Goal: Task Accomplishment & Management: Manage account settings

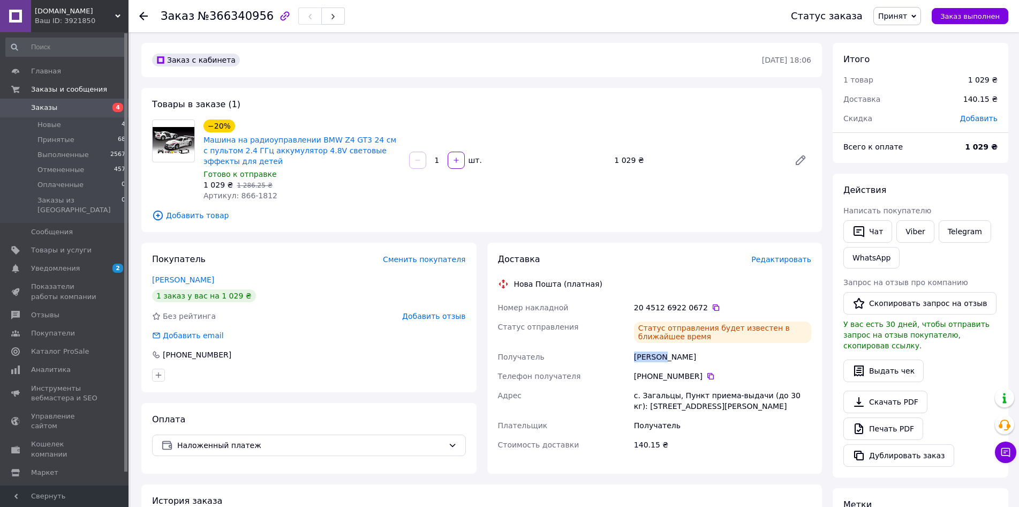
click at [80, 106] on span "Заказы" at bounding box center [65, 108] width 68 height 10
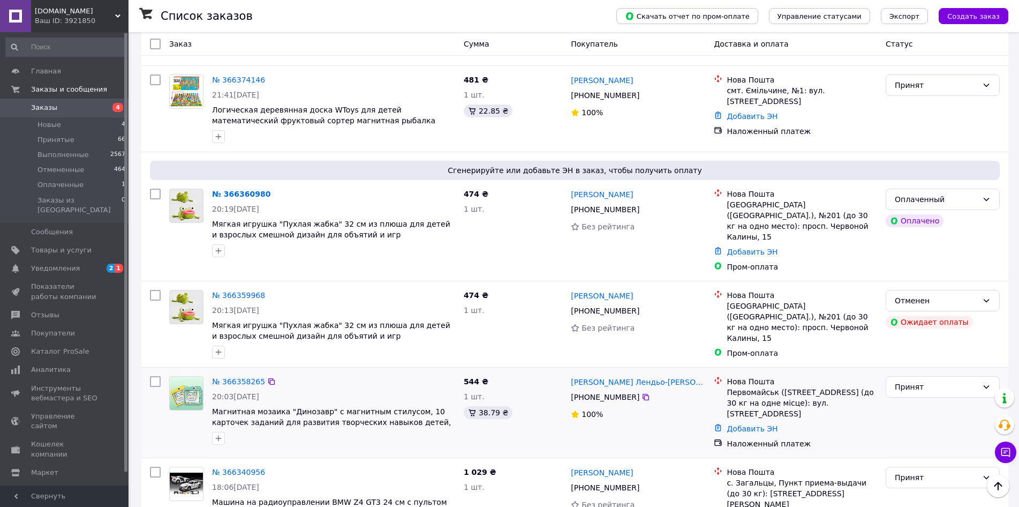
scroll to position [321, 0]
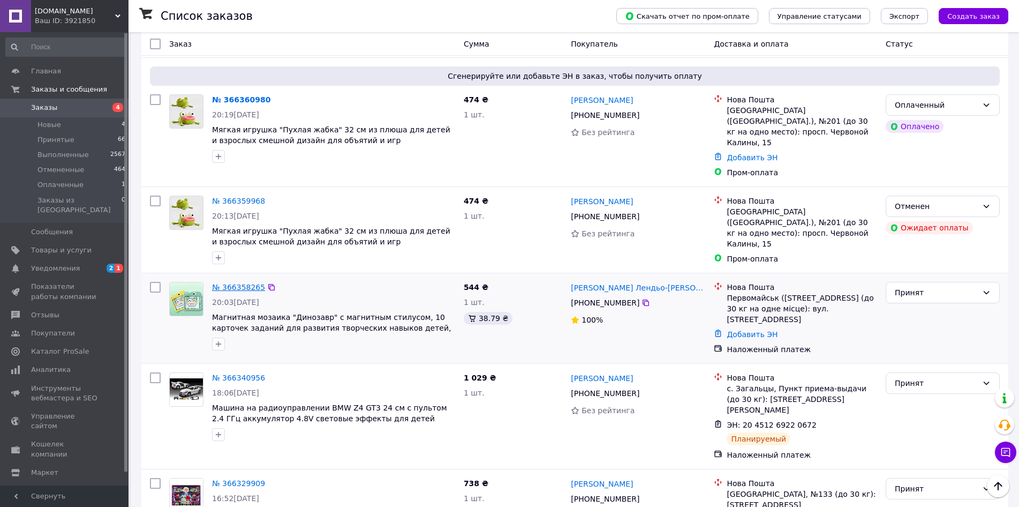
click at [236, 283] on link "№ 366358265" at bounding box center [238, 287] width 53 height 9
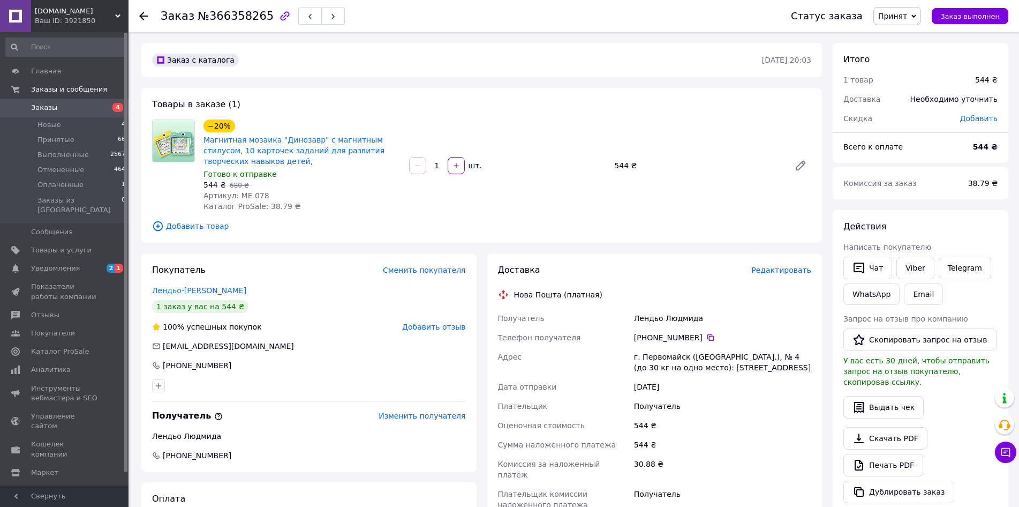
click at [646, 320] on div "Лендьо Людмида" at bounding box center [723, 318] width 182 height 19
copy div "Лендьо"
click at [682, 317] on div "Лендьо Людмида" at bounding box center [723, 318] width 182 height 19
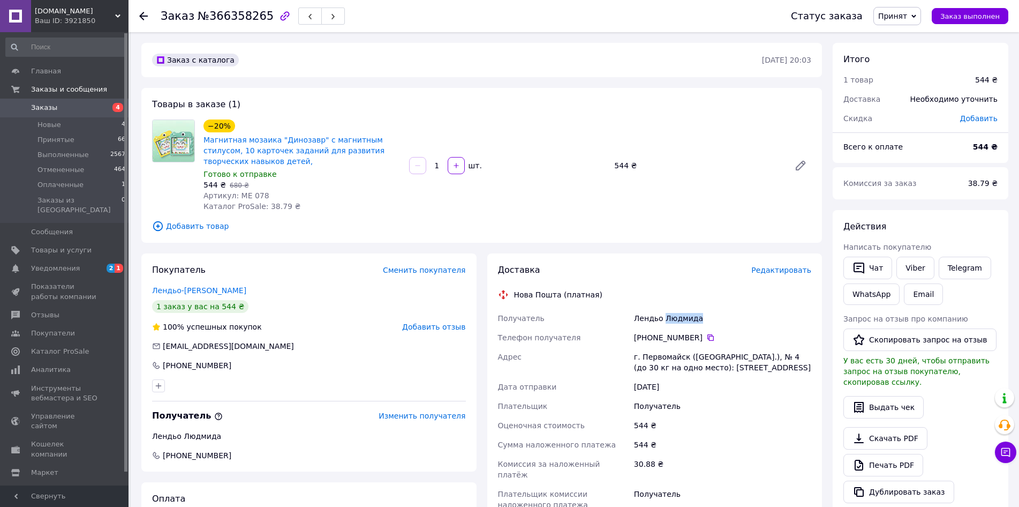
copy div "Людмида"
click at [92, 106] on span "Заказы" at bounding box center [65, 108] width 68 height 10
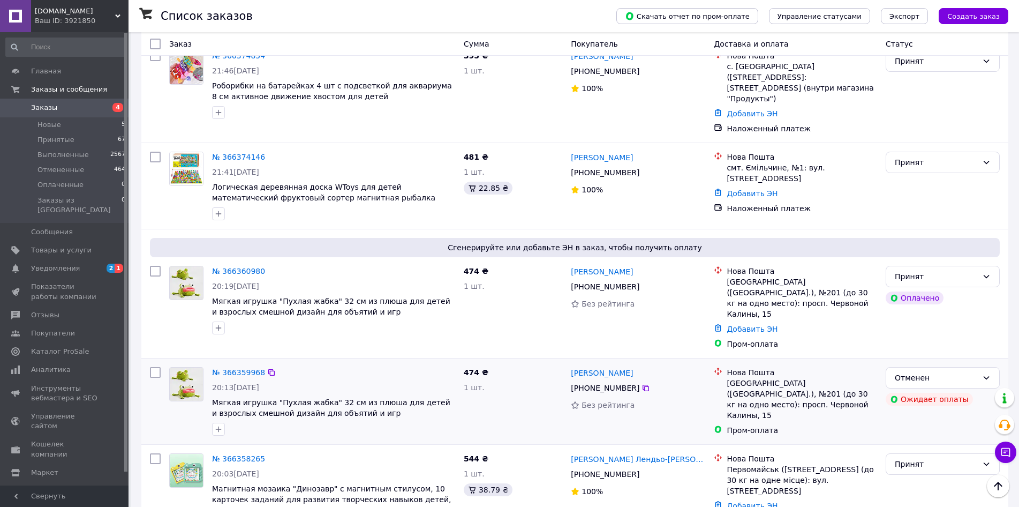
scroll to position [321, 0]
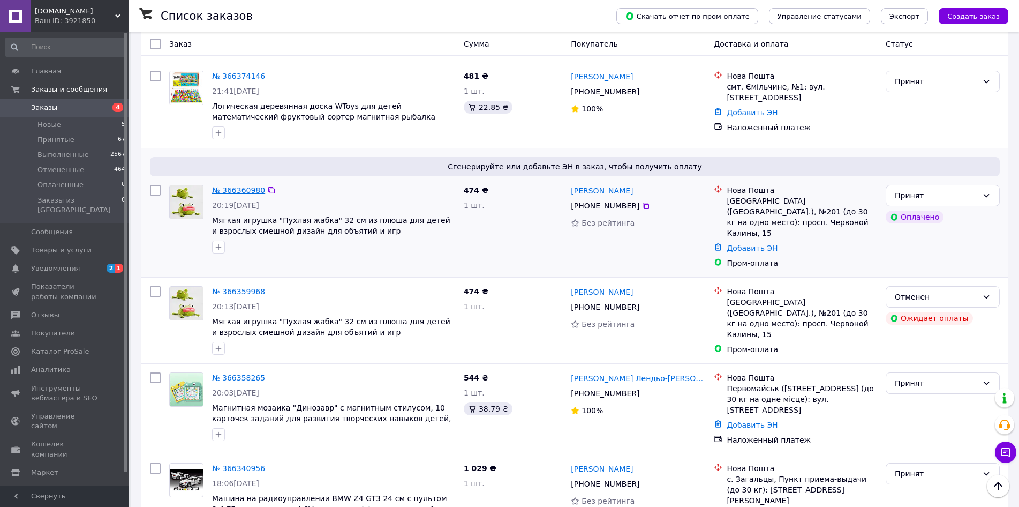
click at [234, 186] on link "№ 366360980" at bounding box center [238, 190] width 53 height 9
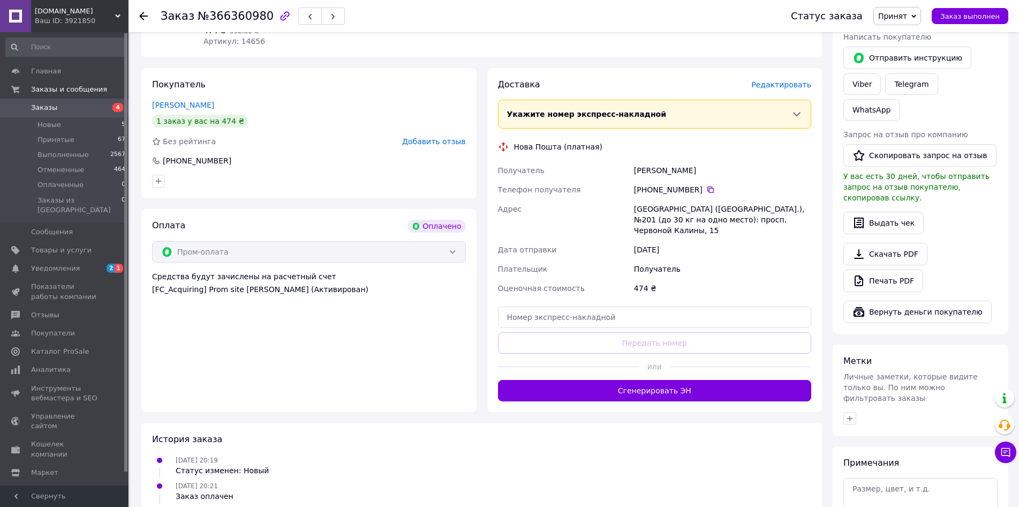
scroll to position [214, 0]
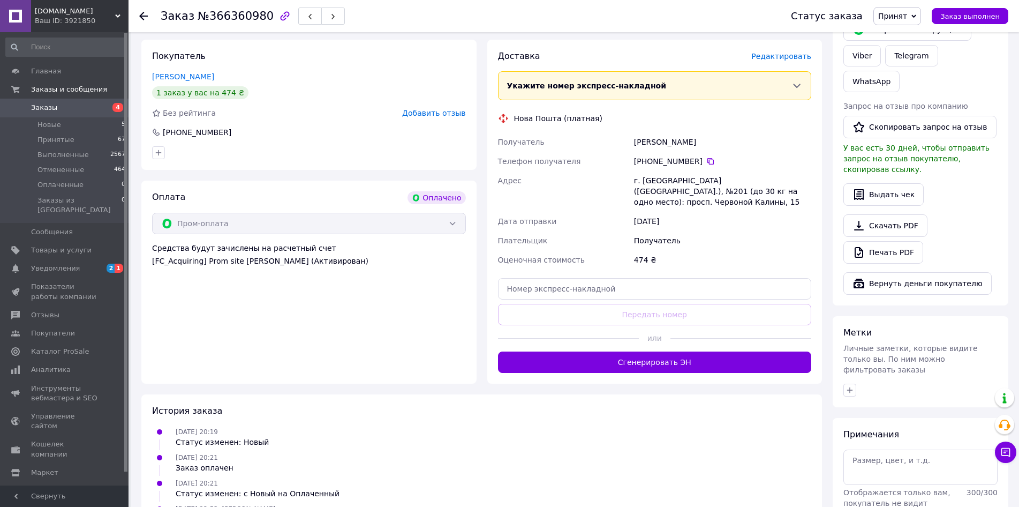
click at [649, 136] on div "[PERSON_NAME]" at bounding box center [723, 141] width 182 height 19
click at [648, 132] on div "[PERSON_NAME]" at bounding box center [723, 141] width 182 height 19
copy div "Кондратець"
click at [692, 133] on div "[PERSON_NAME]" at bounding box center [723, 141] width 182 height 19
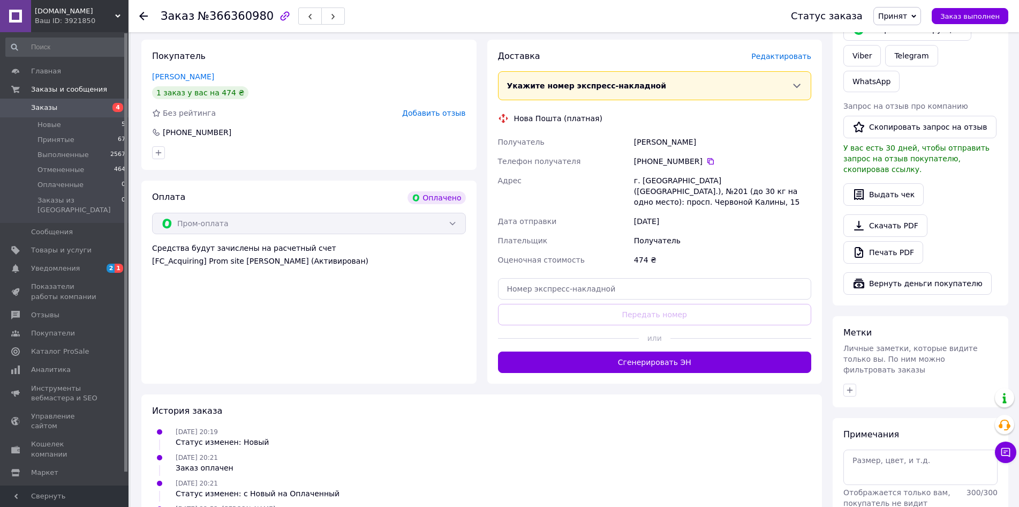
click at [692, 133] on div "[PERSON_NAME]" at bounding box center [723, 141] width 182 height 19
copy div "Вероніка"
click at [102, 110] on span "4" at bounding box center [113, 108] width 29 height 10
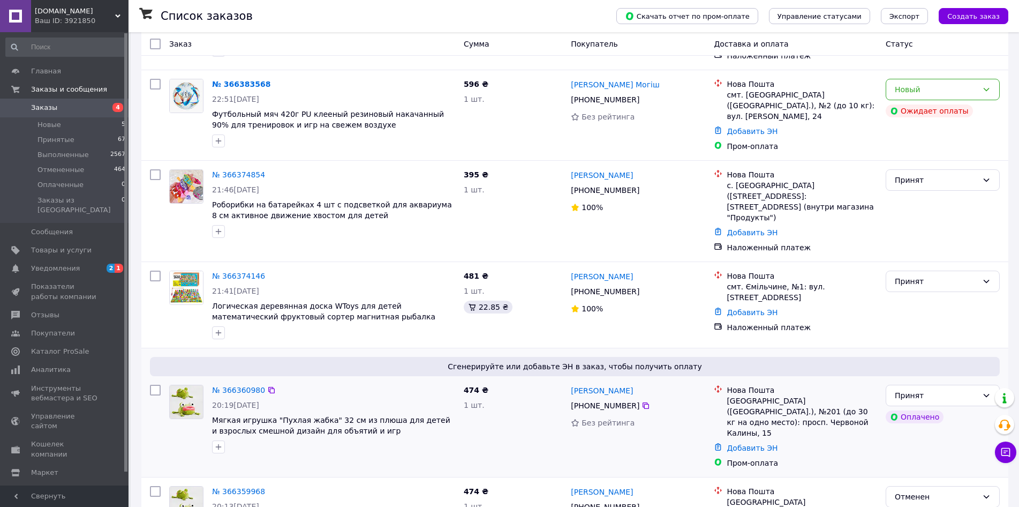
scroll to position [214, 0]
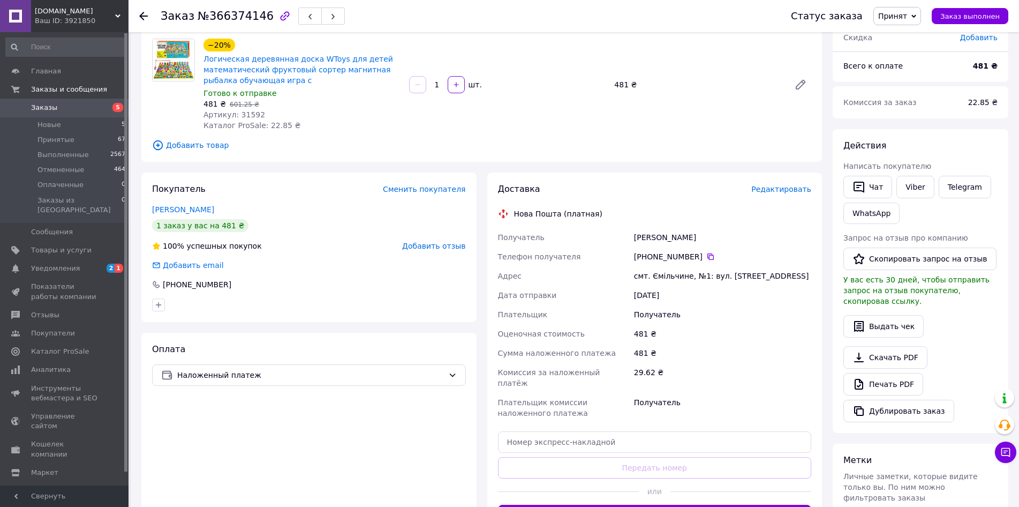
scroll to position [107, 0]
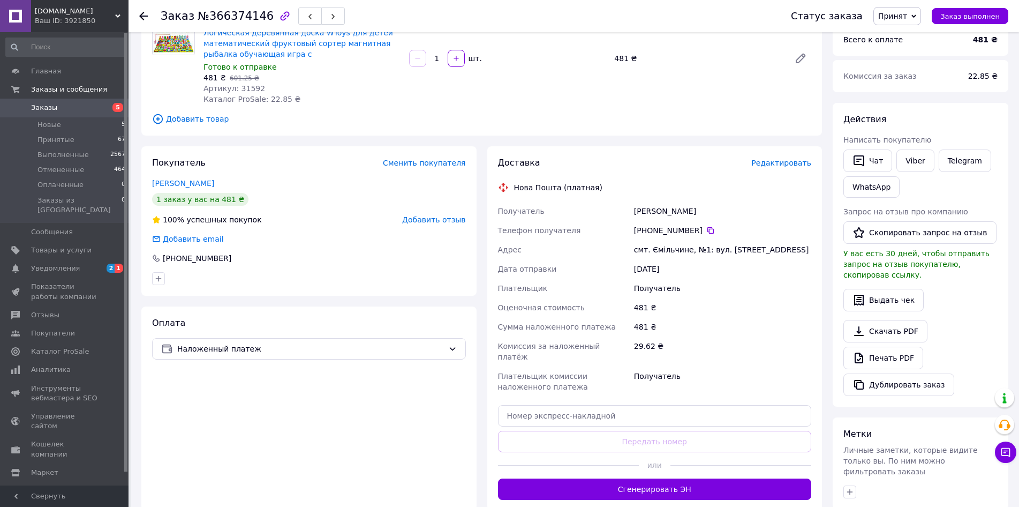
click at [644, 212] on div "Гуляко Анатолий" at bounding box center [723, 210] width 182 height 19
copy div "Гуляко"
click at [678, 215] on div "Гуляко Анатолий" at bounding box center [723, 210] width 182 height 19
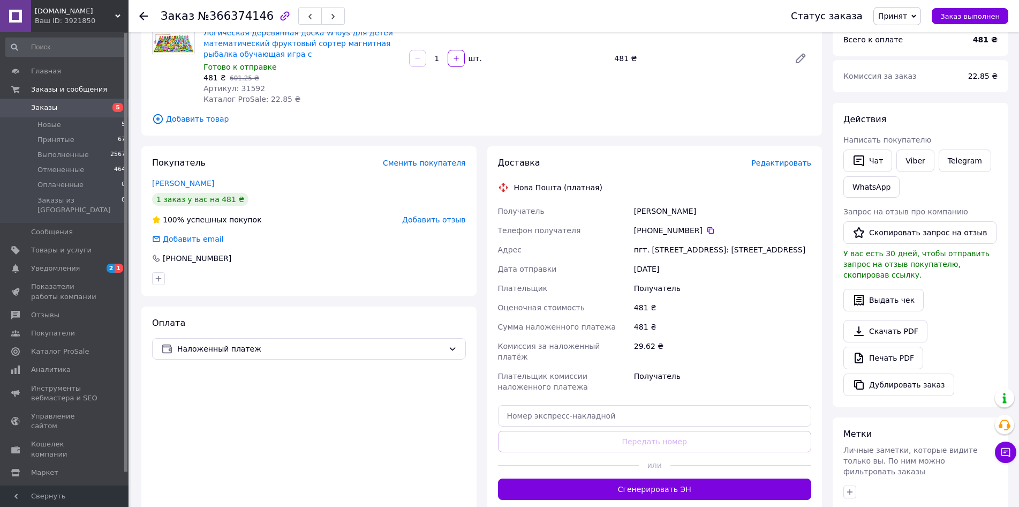
copy div "Анатолий"
click at [82, 107] on span "Заказы" at bounding box center [65, 108] width 68 height 10
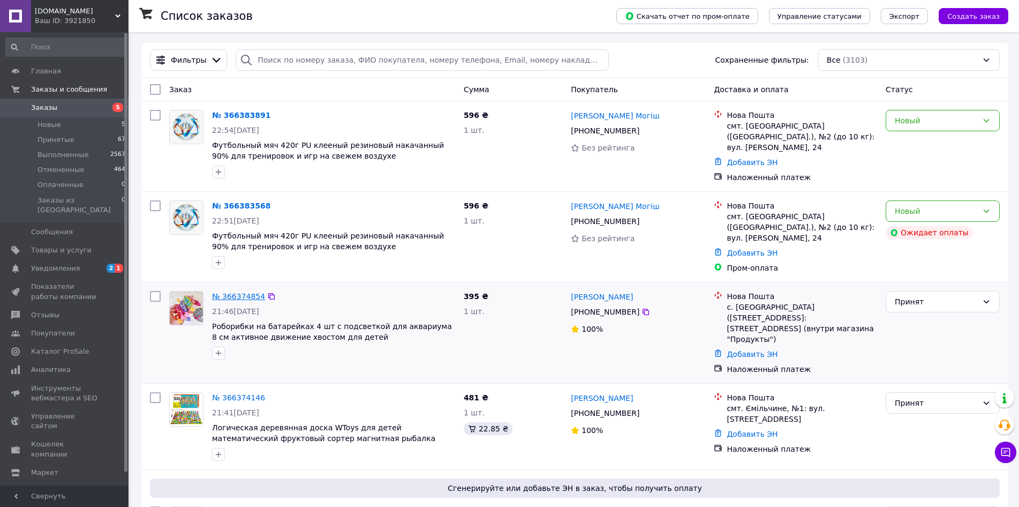
click at [244, 292] on link "№ 366374854" at bounding box center [238, 296] width 53 height 9
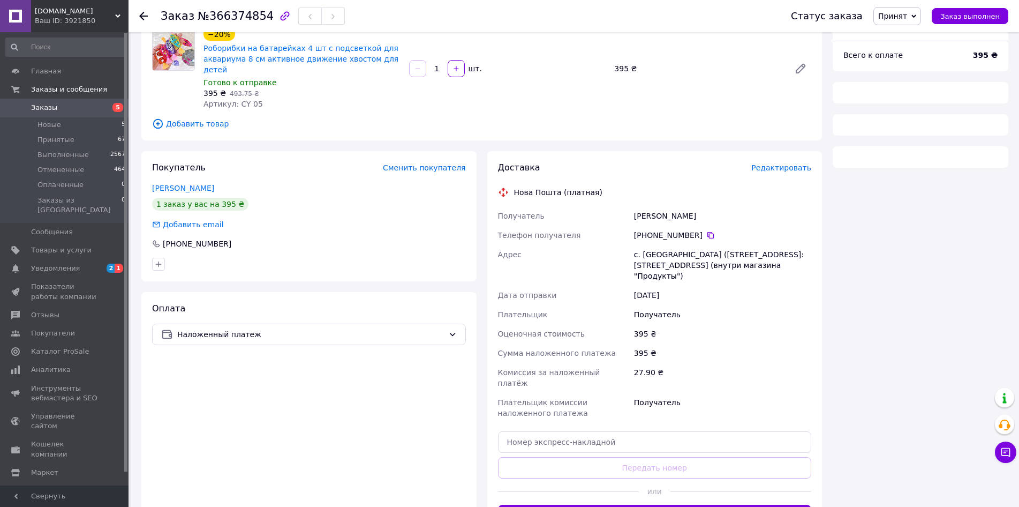
scroll to position [143, 0]
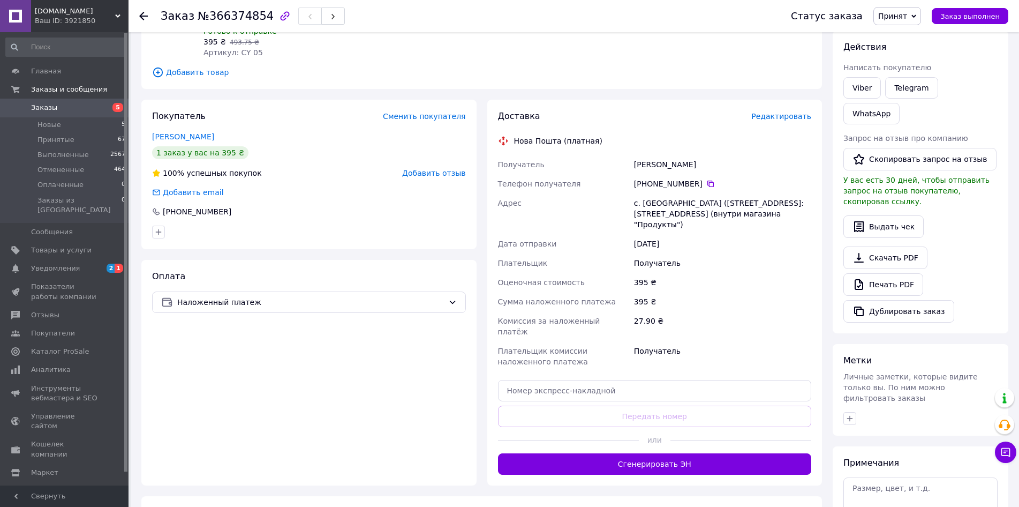
click at [644, 155] on div "Мозуляка Євгенія" at bounding box center [723, 164] width 182 height 19
copy div "Мозуляка"
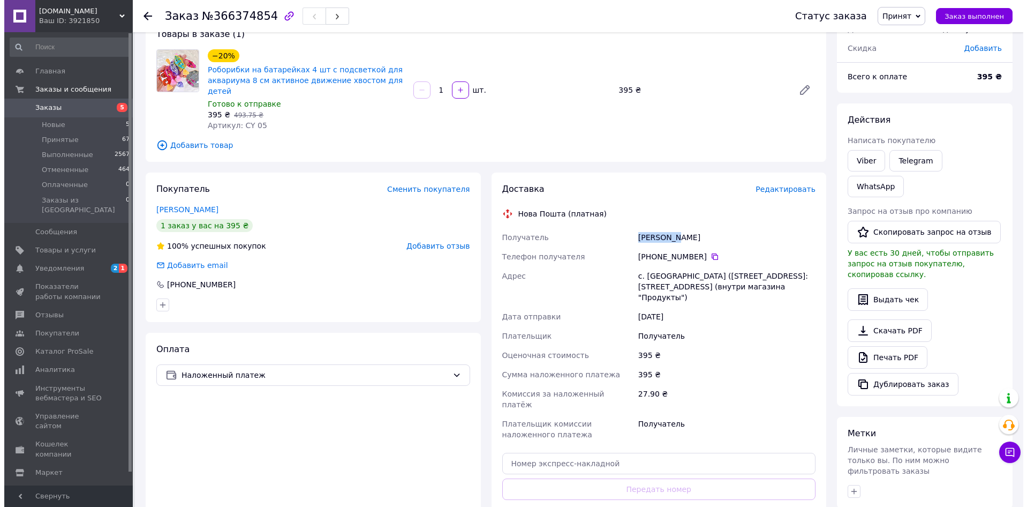
scroll to position [0, 0]
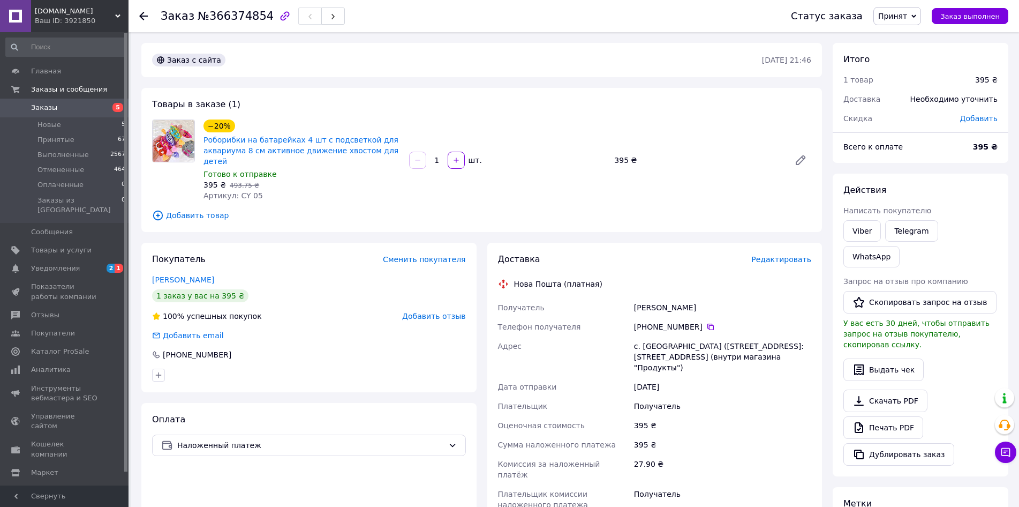
click at [679, 298] on div "Мозуляка Євгенія" at bounding box center [723, 307] width 182 height 19
copy div "Євгенія"
click at [90, 104] on span "Заказы" at bounding box center [65, 108] width 68 height 10
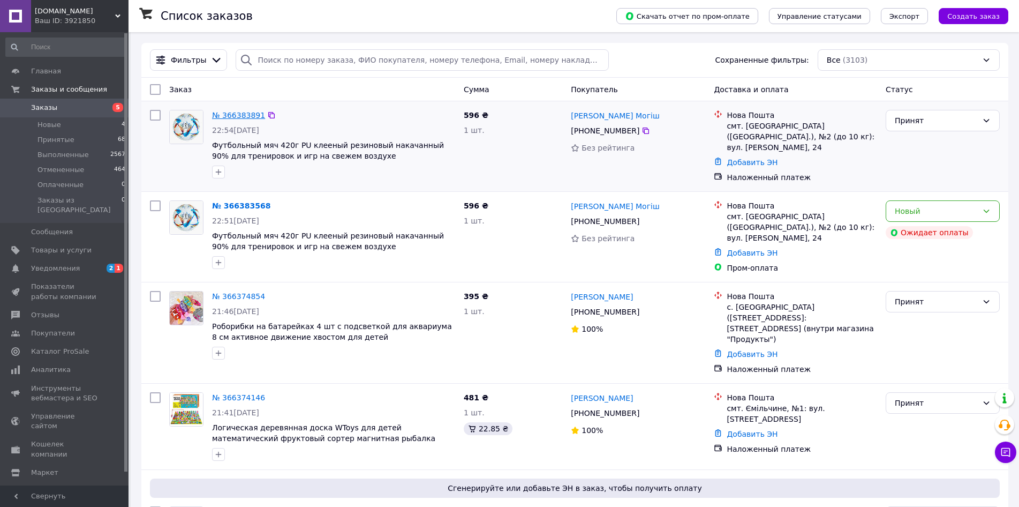
click at [247, 116] on link "№ 366383891" at bounding box center [238, 115] width 53 height 9
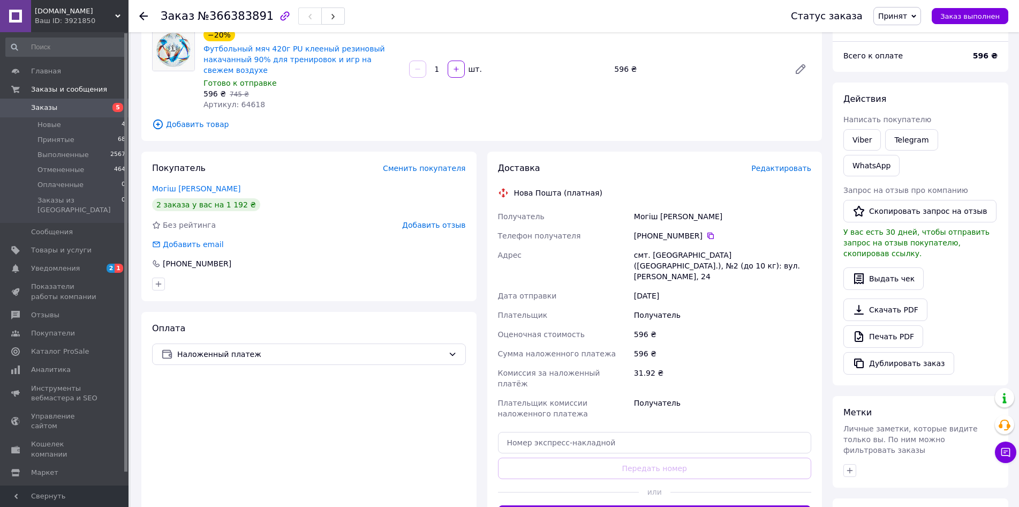
scroll to position [169, 0]
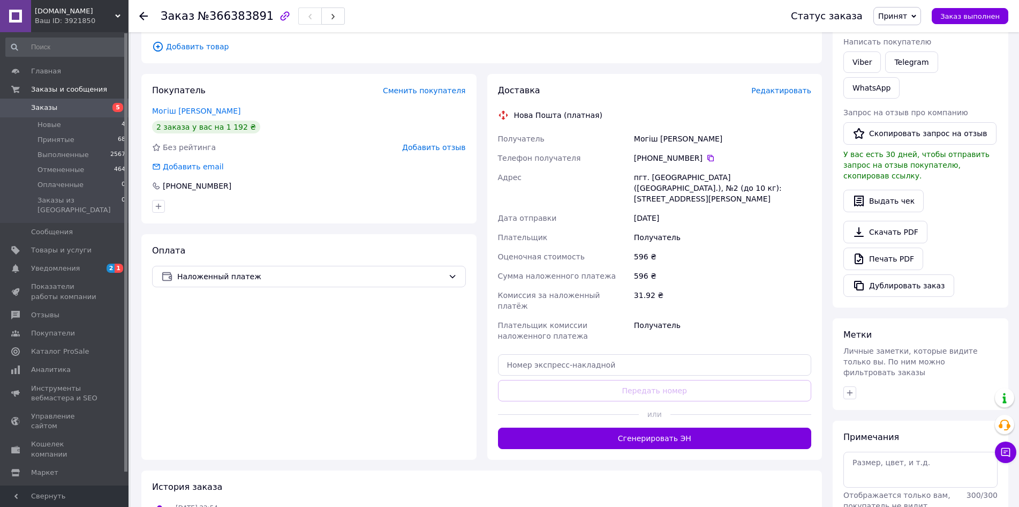
click at [640, 137] on div "Могіш Неля" at bounding box center [723, 138] width 182 height 19
copy div "Могіш"
click at [666, 138] on div "Могіш Неля" at bounding box center [723, 138] width 182 height 19
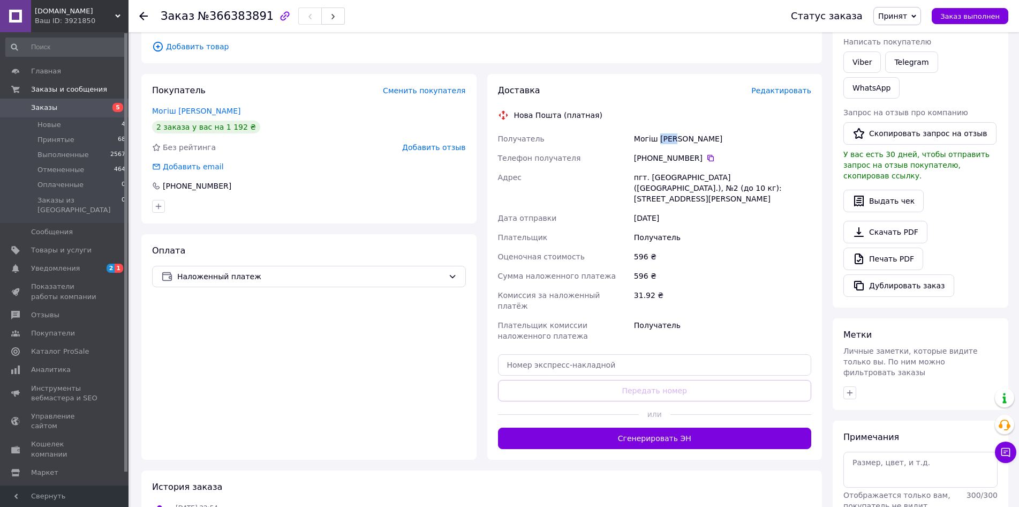
copy div "Неля"
